Goal: Information Seeking & Learning: Learn about a topic

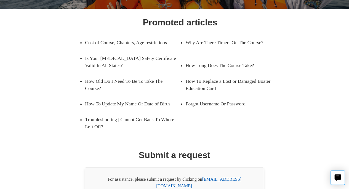
scroll to position [82, 0]
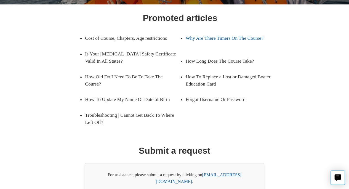
click at [227, 43] on link "Why Are There Timers On The Course?" at bounding box center [228, 37] width 87 height 15
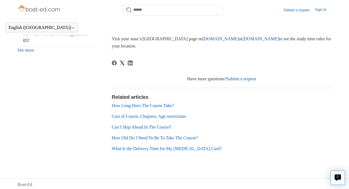
scroll to position [219, 0]
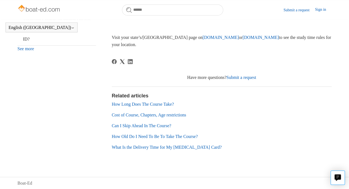
click at [134, 124] on link "Can I Skip Ahead In The Course?" at bounding box center [142, 125] width 60 height 5
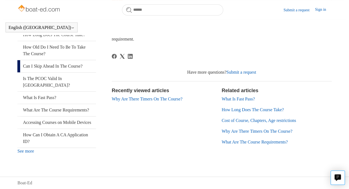
scroll to position [122, 0]
click at [229, 96] on link "What Is Fast Pass?" at bounding box center [237, 98] width 33 height 5
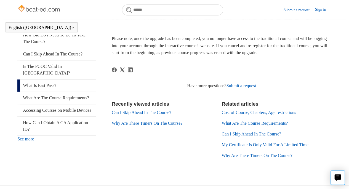
scroll to position [137, 0]
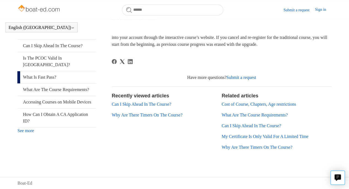
click at [230, 134] on link "My Certificate Is Only Valid For A Limited Time" at bounding box center [264, 136] width 87 height 5
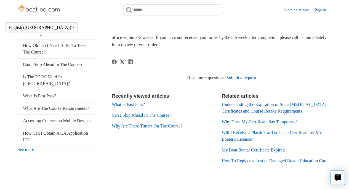
click at [254, 72] on article "My Certificate Is Only Valid For A Limited Time [PERSON_NAME] [DATE] Updated Fo…" at bounding box center [222, 76] width 220 height 195
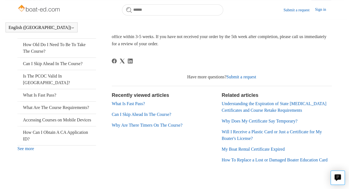
scroll to position [138, 0]
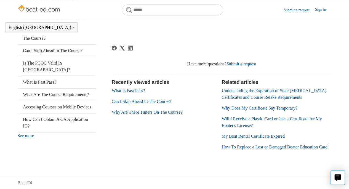
click at [248, 88] on link "Understanding the Expiration of State [MEDICAL_DATA] Certificates and Course Re…" at bounding box center [273, 93] width 105 height 11
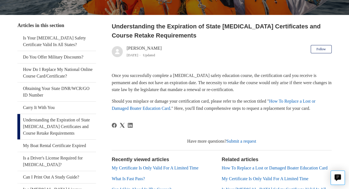
scroll to position [92, 0]
